Goal: Transaction & Acquisition: Purchase product/service

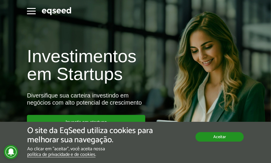
click at [233, 136] on button "Aceitar" at bounding box center [220, 136] width 48 height 9
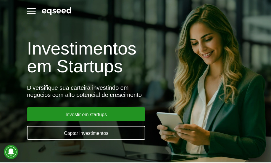
scroll to position [30, 0]
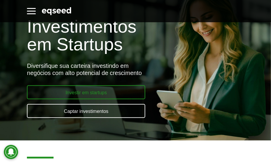
click at [108, 93] on link "Investir em startups" at bounding box center [86, 92] width 118 height 14
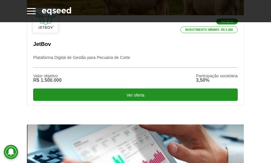
scroll to position [207, 0]
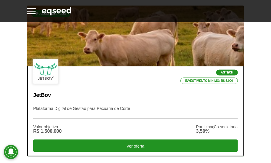
click at [213, 80] on p "Investimento mínimo: R$ 5.000" at bounding box center [209, 81] width 57 height 7
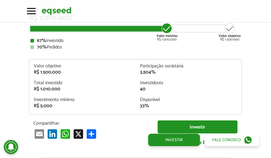
scroll to position [642, 0]
